Goal: Transaction & Acquisition: Purchase product/service

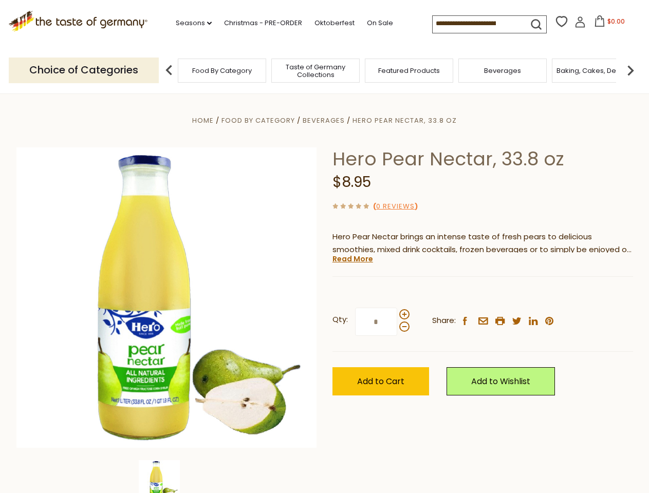
click at [324, 247] on div "Home Food By Category [GEOGRAPHIC_DATA] Hero Pear Nectar, 33.8 oz Hero Pear Nec…" at bounding box center [325, 312] width 632 height 396
click at [190, 23] on link "Seasons dropdown_arrow" at bounding box center [194, 22] width 36 height 11
click at [477, 24] on input at bounding box center [476, 23] width 87 height 14
click at [607, 24] on span "$0.00" at bounding box center [615, 21] width 17 height 9
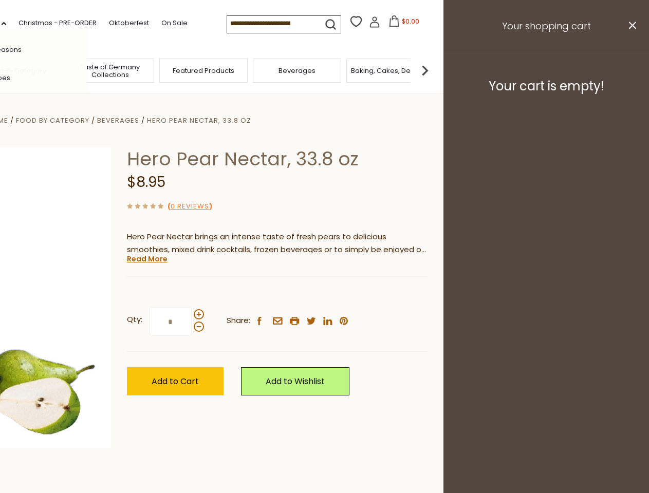
click at [87, 70] on div "All Seasons Recipes Game Day [DATE] [DATE] [DATE][PERSON_NAME] [DATE] Springfes…" at bounding box center [28, 247] width 117 height 436
click at [435, 70] on img at bounding box center [425, 70] width 21 height 21
click at [324, 293] on div "Qty: * Share: facebook email printer twitter linkedin pinterest" at bounding box center [277, 322] width 301 height 60
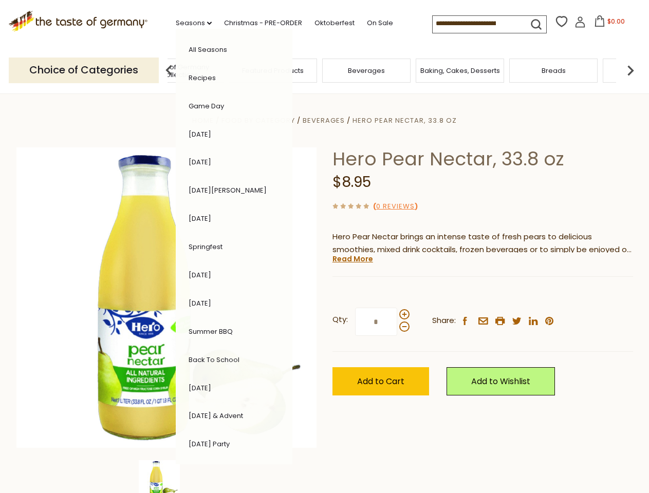
click at [167, 477] on img at bounding box center [159, 480] width 41 height 41
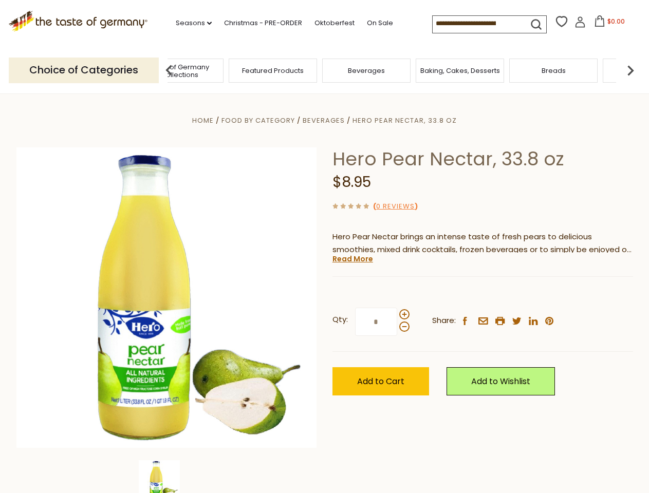
click at [167, 477] on img at bounding box center [159, 480] width 41 height 41
click at [352, 259] on link "Read More" at bounding box center [353, 259] width 41 height 10
